Goal: Find specific page/section: Find specific page/section

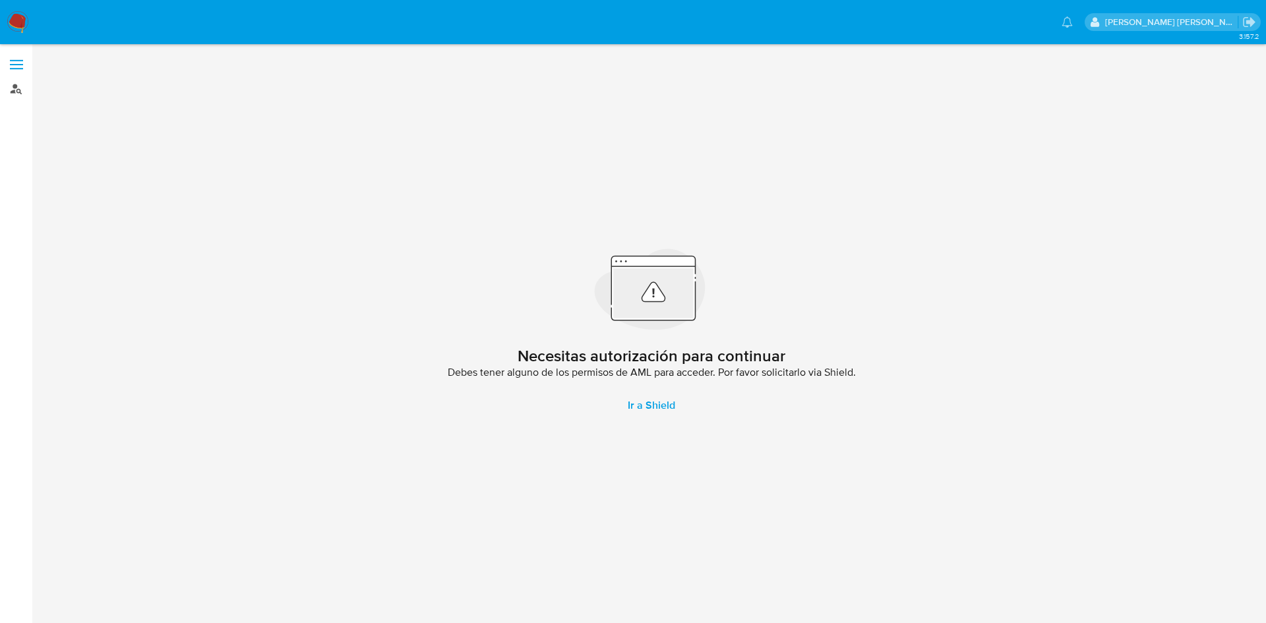
click at [13, 90] on link "Buscador de personas" at bounding box center [78, 88] width 157 height 20
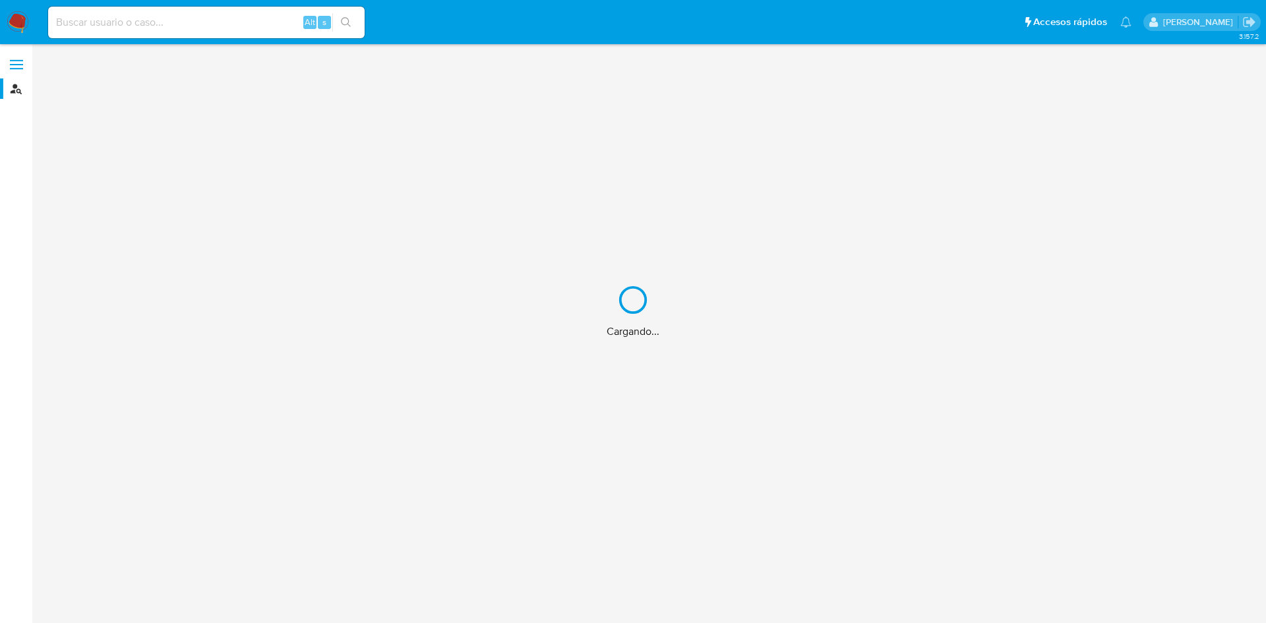
click at [100, 30] on div "Cargando..." at bounding box center [633, 311] width 1266 height 623
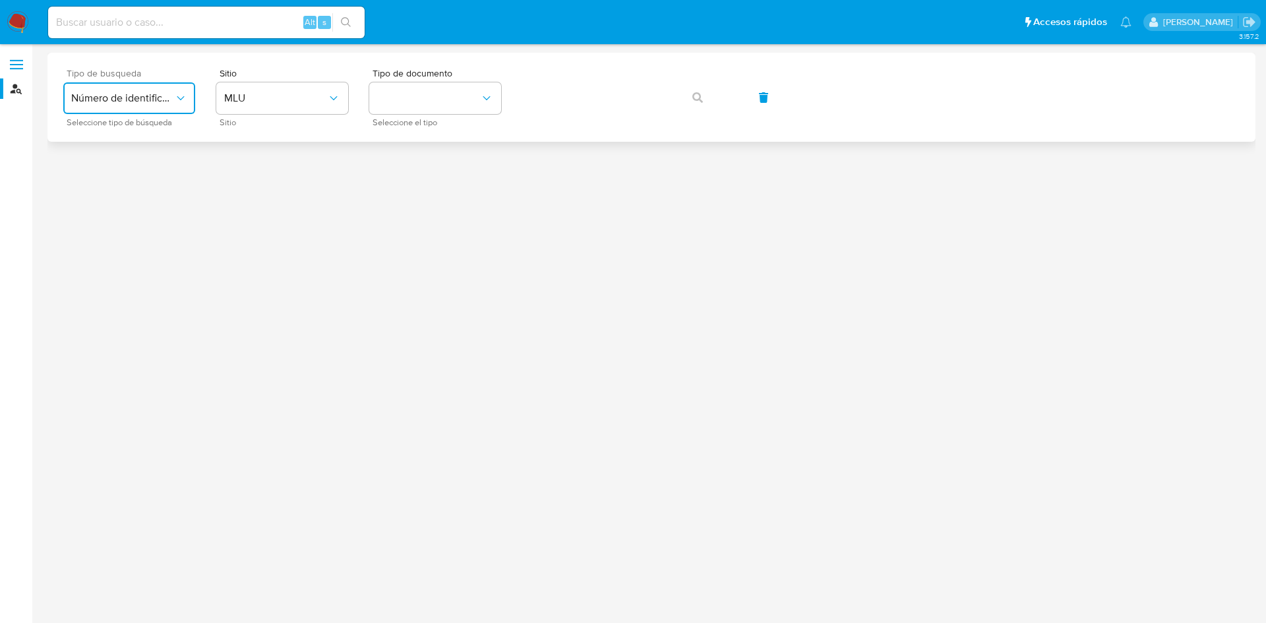
click at [127, 97] on span "Número de identificación" at bounding box center [122, 98] width 103 height 13
click at [123, 177] on div "User ID" at bounding box center [125, 179] width 108 height 32
click at [695, 107] on span "button" at bounding box center [698, 97] width 11 height 29
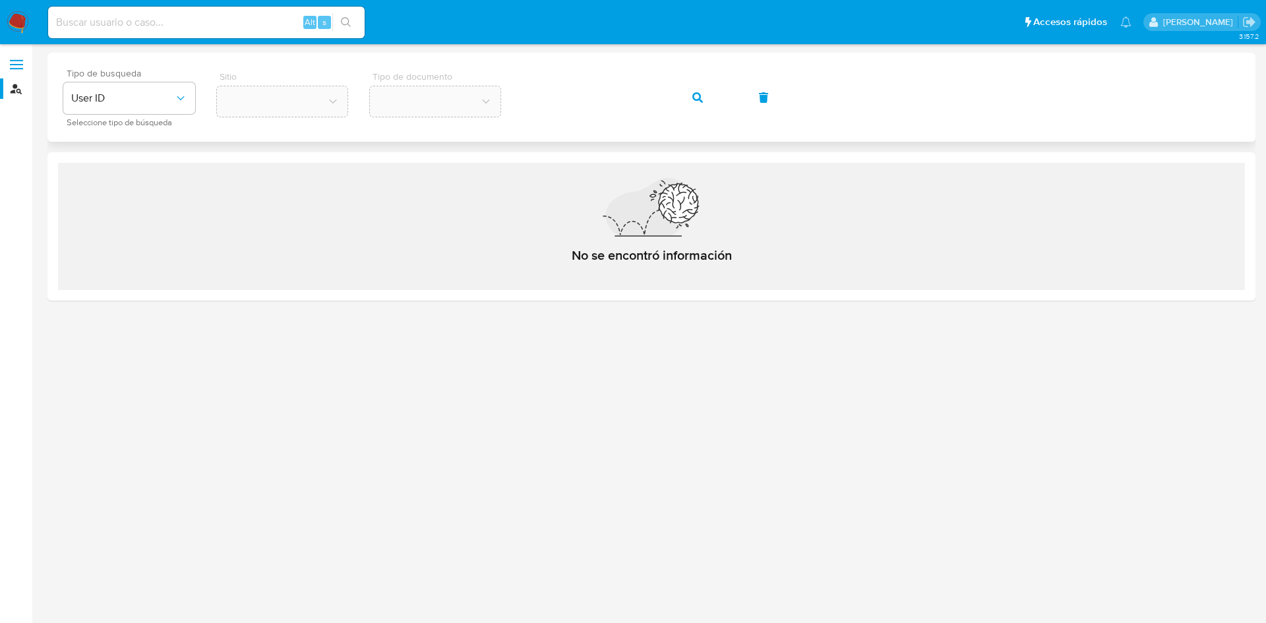
click at [695, 107] on span "button" at bounding box center [698, 97] width 11 height 29
click at [497, 106] on div "Tipo de busqueda User ID Seleccione tipo de búsqueda Sitio Tipo de documento" at bounding box center [651, 97] width 1177 height 57
click at [700, 102] on span "button" at bounding box center [698, 97] width 11 height 29
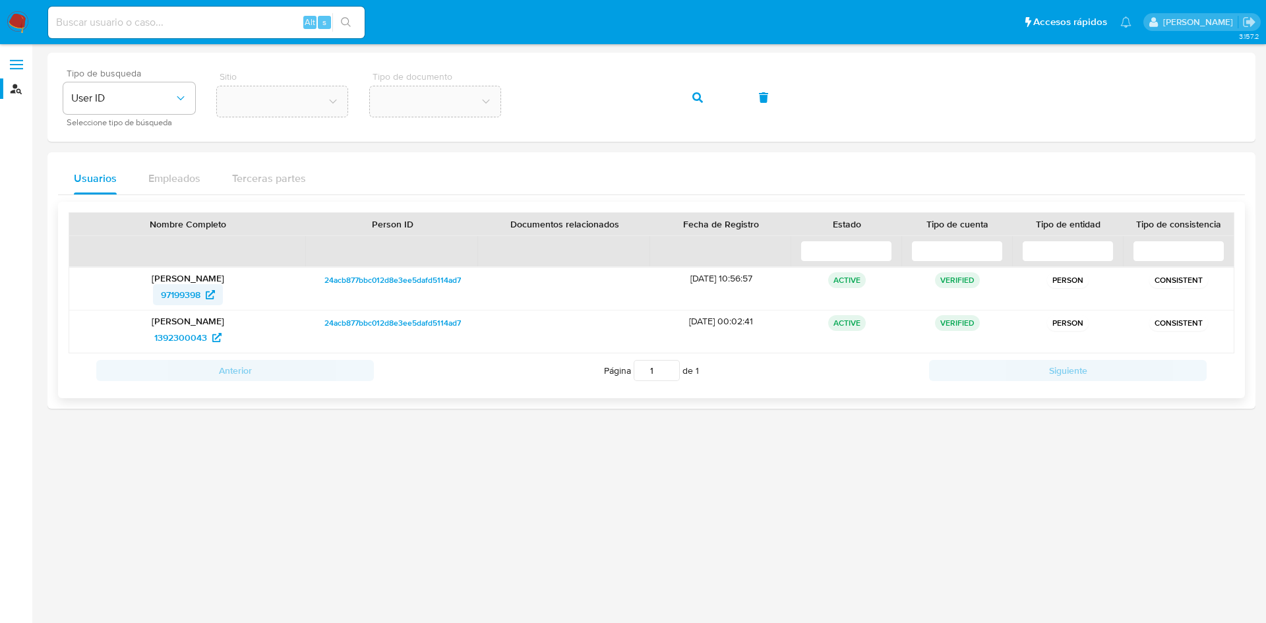
click at [207, 299] on span "97199398" at bounding box center [188, 294] width 54 height 21
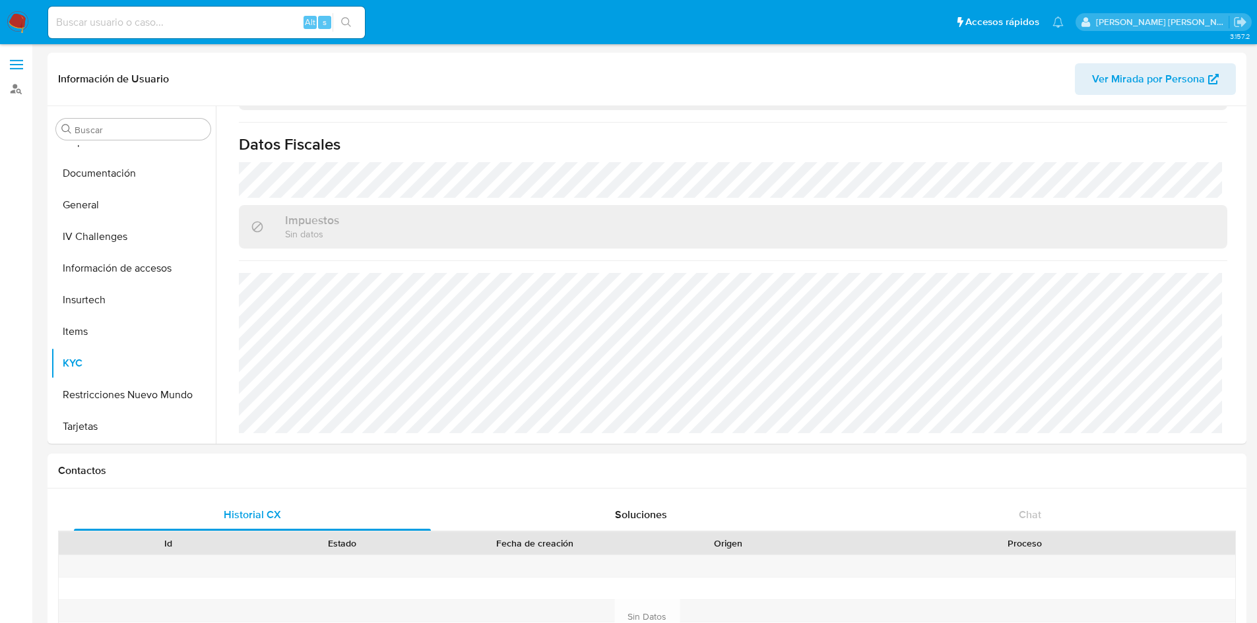
scroll to position [816, 0]
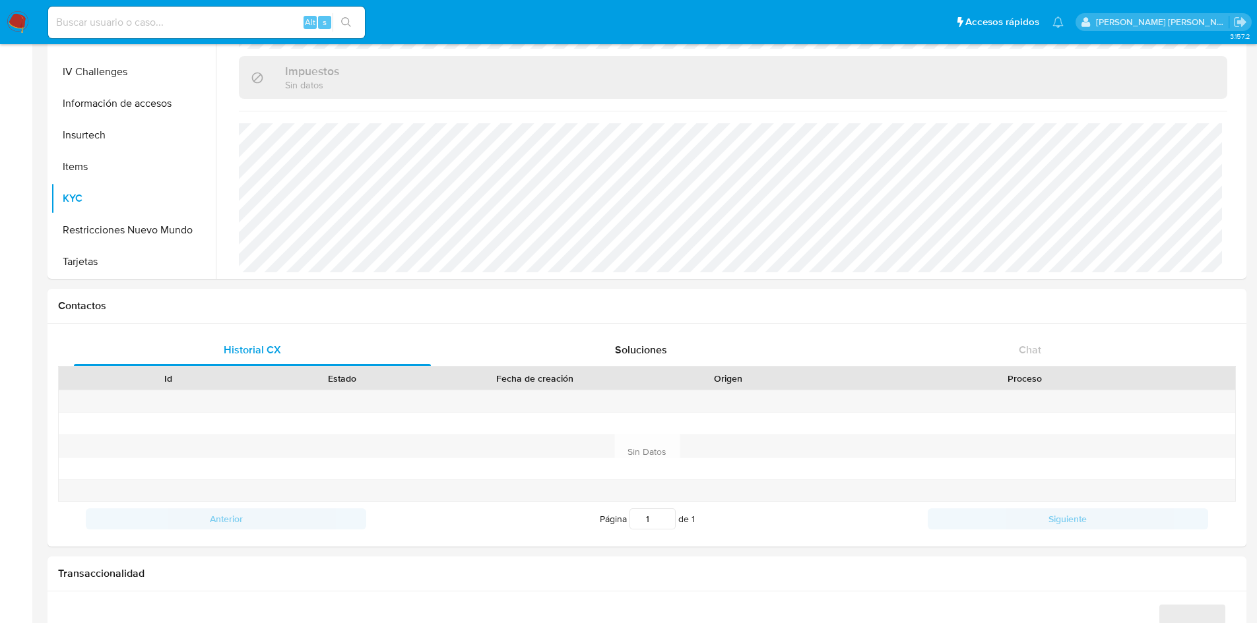
select select "10"
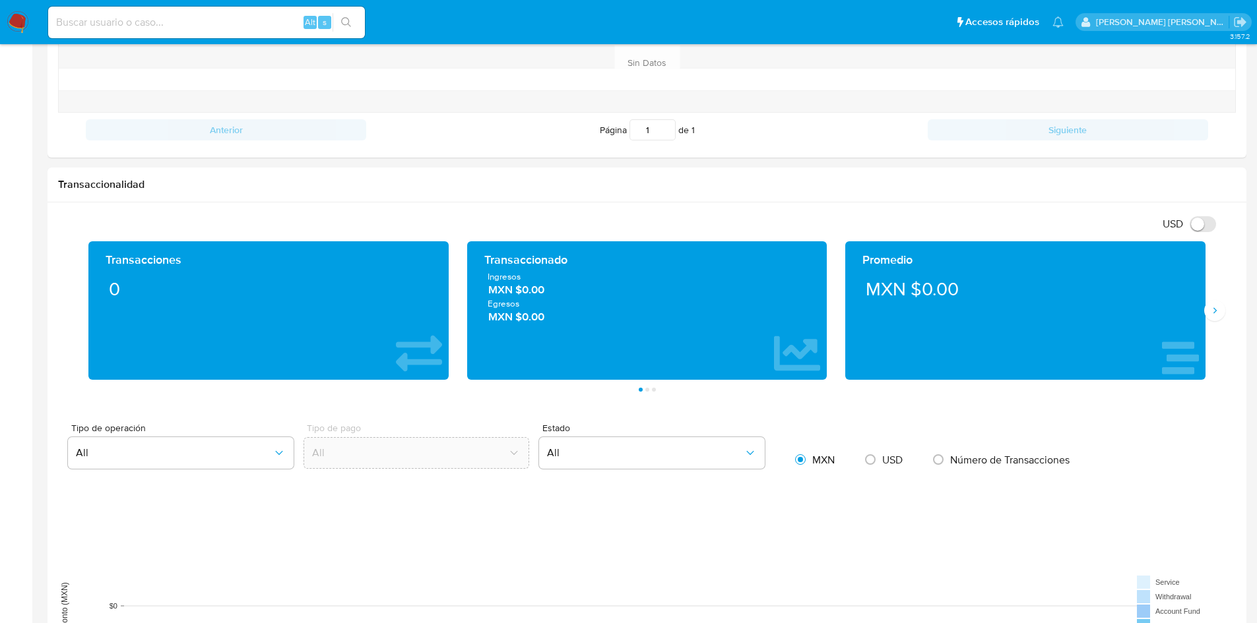
scroll to position [555, 0]
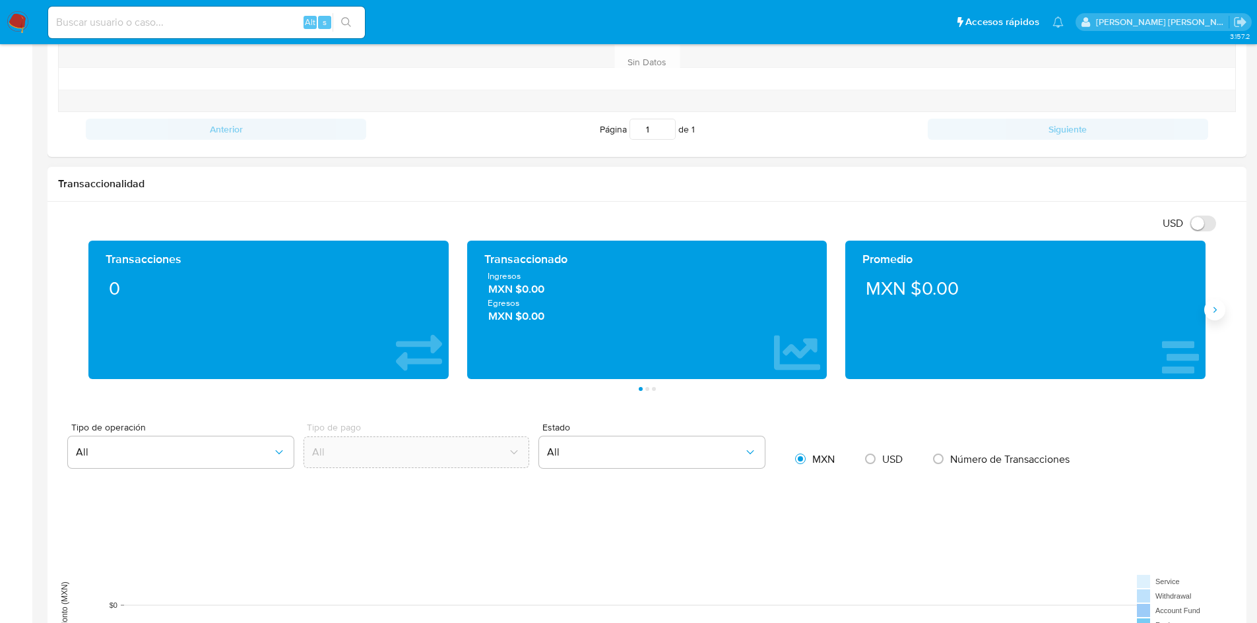
click at [1217, 313] on icon "Siguiente" at bounding box center [1214, 310] width 11 height 11
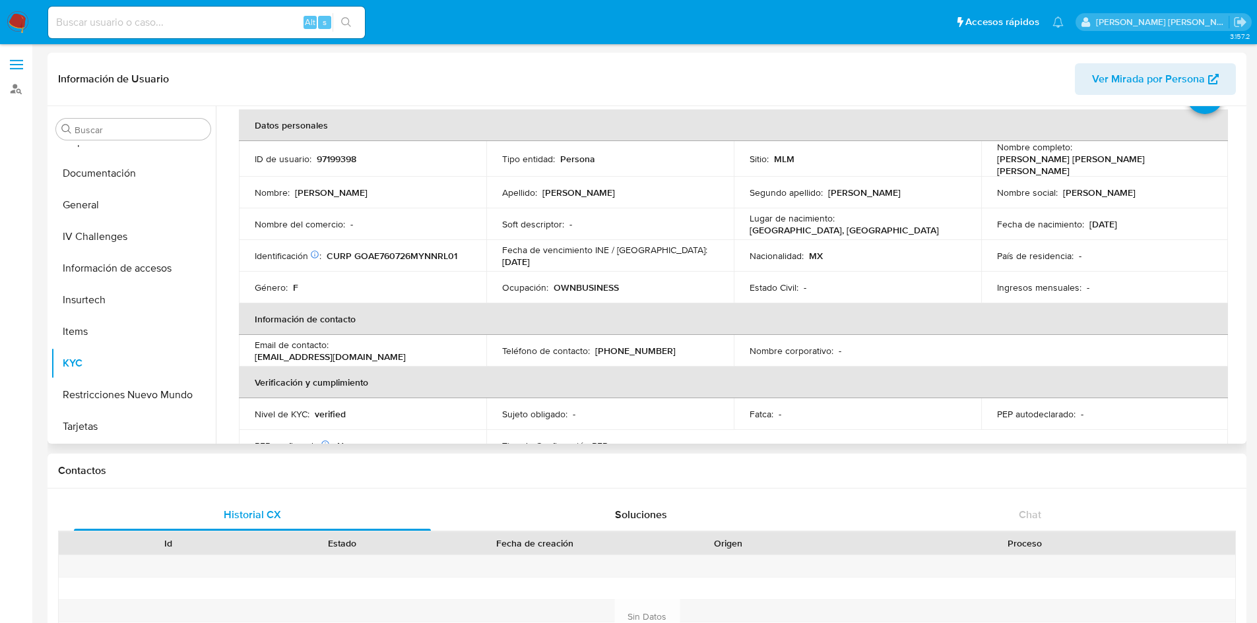
scroll to position [0, 0]
